Goal: Task Accomplishment & Management: Use online tool/utility

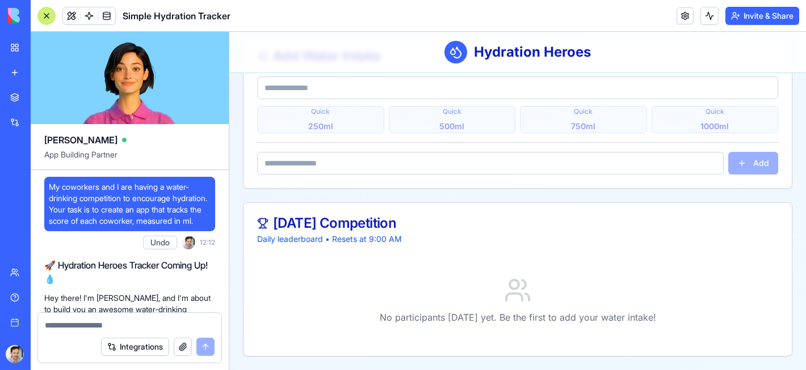
scroll to position [3738, 0]
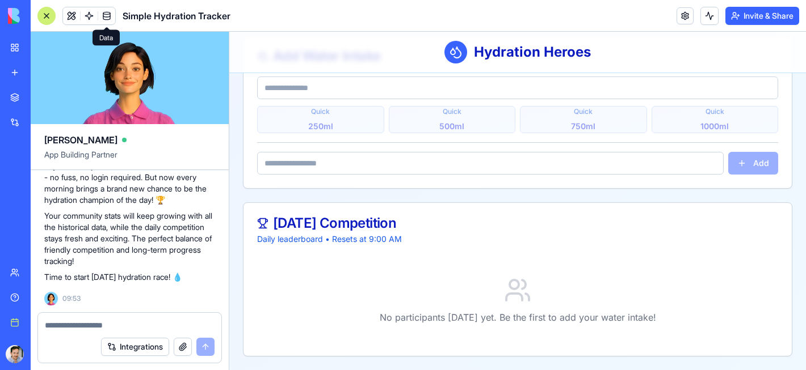
click at [111, 16] on link at bounding box center [106, 15] width 17 height 17
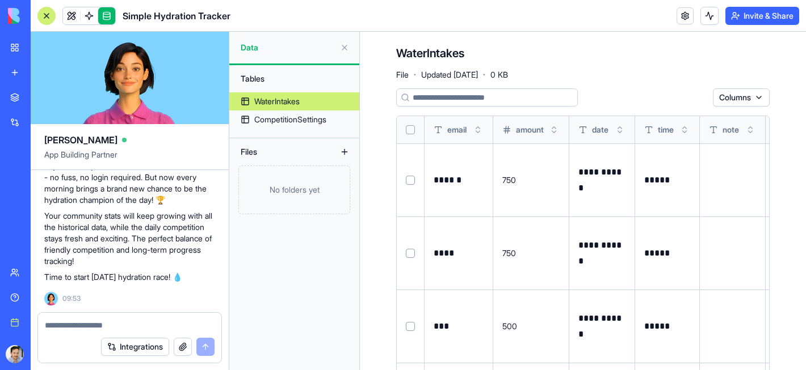
click at [728, 91] on html "BETA My Workspace New app Marketplace Integrations Recent Inventory Manager Bat…" at bounding box center [403, 185] width 806 height 370
click at [634, 53] on html "BETA My Workspace New app Marketplace Integrations Recent Inventory Manager Bat…" at bounding box center [403, 185] width 806 height 370
click at [437, 94] on input at bounding box center [487, 97] width 182 height 18
click at [315, 123] on div "CompetitionSettings" at bounding box center [290, 119] width 72 height 11
click at [269, 115] on div "CompetitionSettings" at bounding box center [290, 119] width 72 height 11
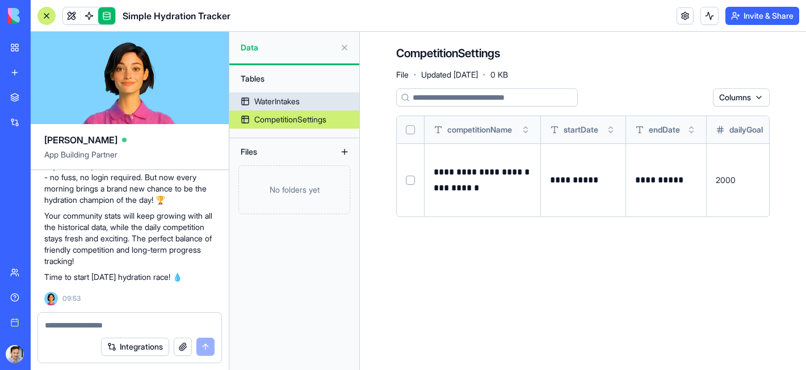
click at [256, 100] on div "WaterIntakes" at bounding box center [276, 101] width 45 height 11
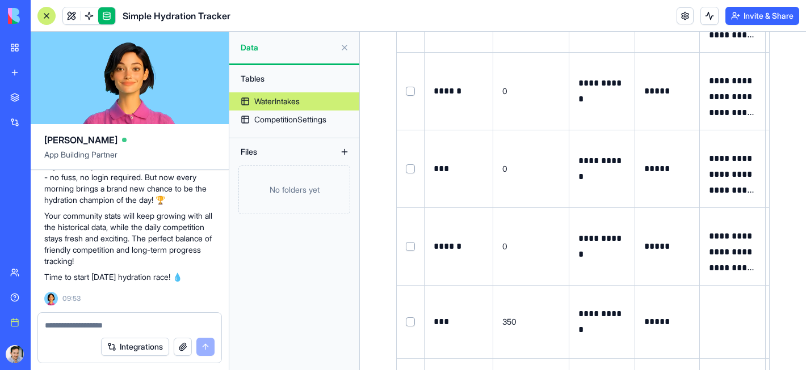
scroll to position [1218, 0]
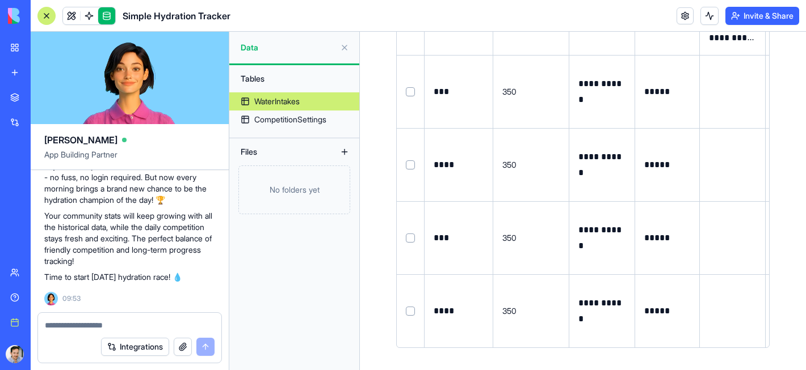
click at [344, 48] on button at bounding box center [344, 48] width 18 height 18
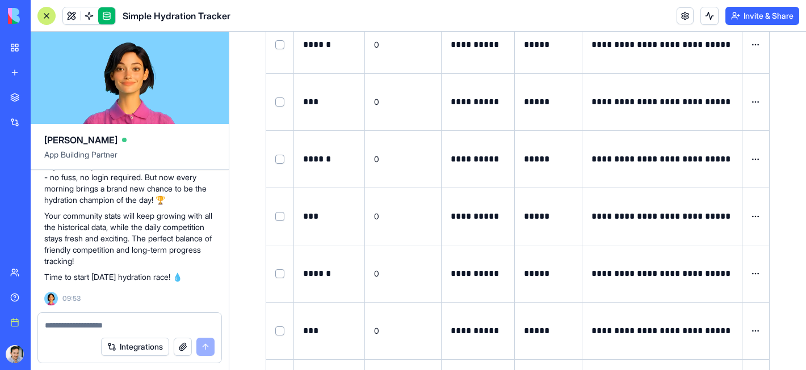
scroll to position [0, 0]
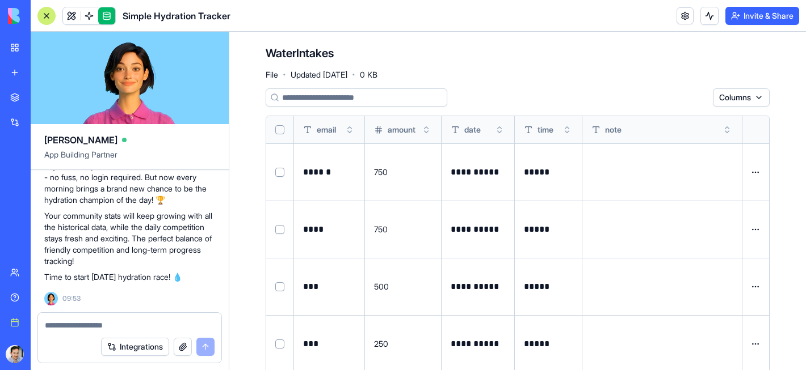
click at [57, 240] on p "Your community stats will keep growing with all the historical data, while the …" at bounding box center [129, 238] width 171 height 57
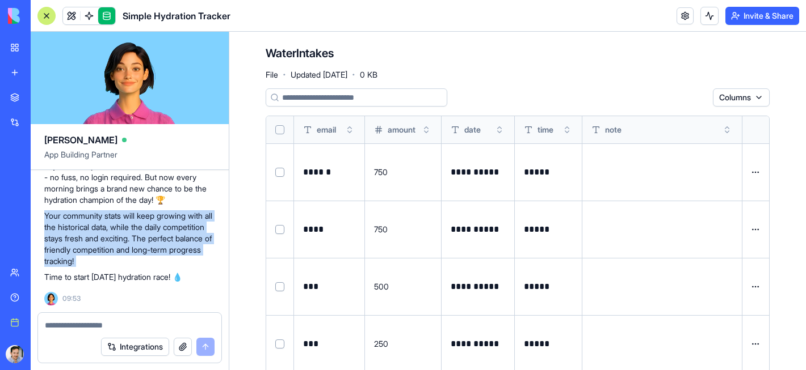
click at [57, 240] on p "Your community stats will keep growing with all the historical data, while the …" at bounding box center [129, 238] width 171 height 57
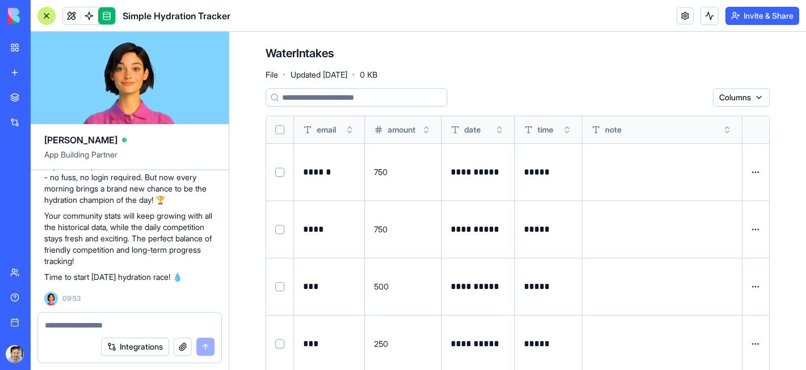
click at [49, 78] on link "New app" at bounding box center [25, 72] width 45 height 23
